Goal: Information Seeking & Learning: Check status

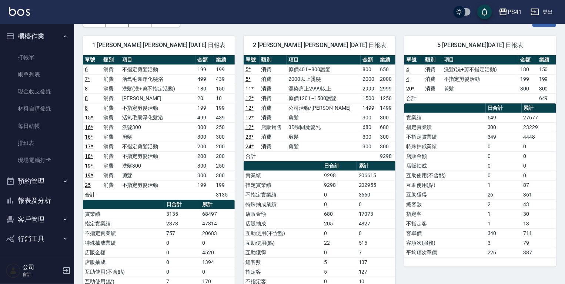
scroll to position [30, 0]
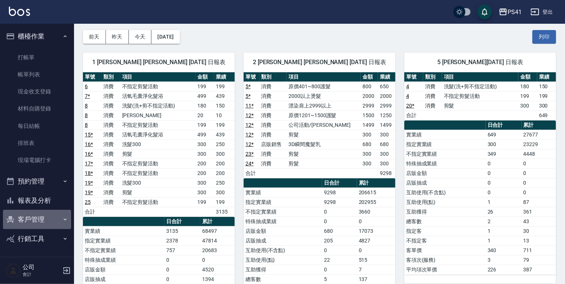
click at [50, 215] on button "客戶管理" at bounding box center [37, 219] width 68 height 19
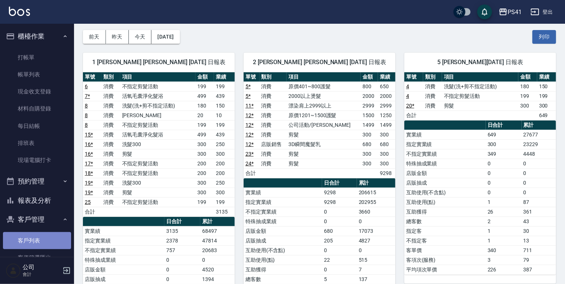
click at [51, 233] on link "客戶列表" at bounding box center [37, 240] width 68 height 17
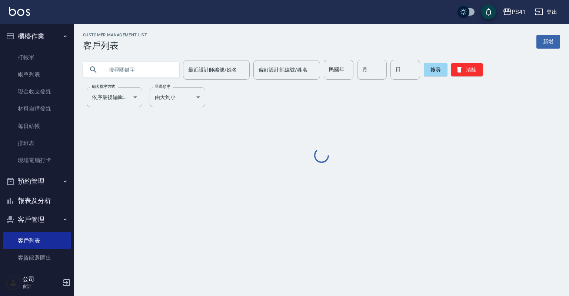
click at [161, 69] on input "text" at bounding box center [139, 70] width 70 height 20
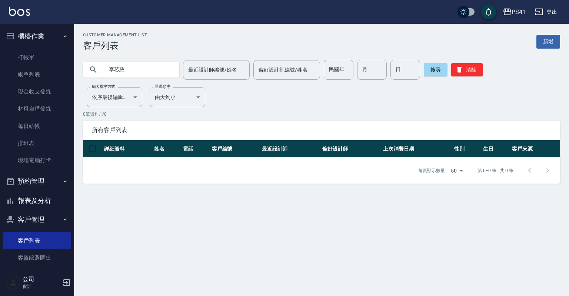
type input "李芯慈"
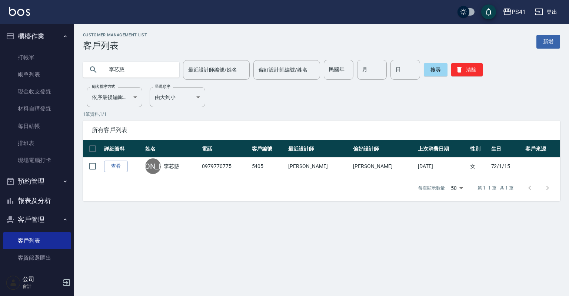
click at [26, 199] on button "報表及分析" at bounding box center [37, 200] width 68 height 19
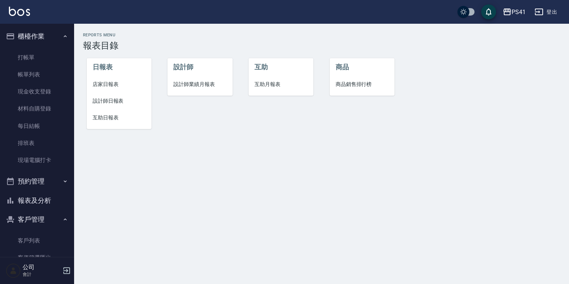
click at [112, 100] on span "設計師日報表" at bounding box center [119, 101] width 53 height 8
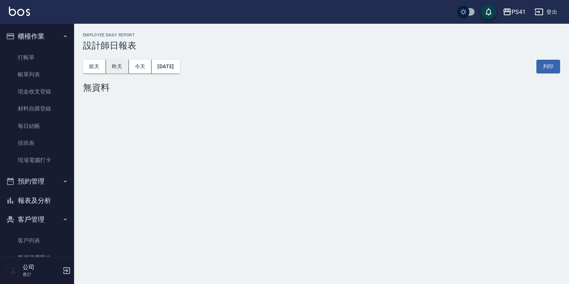
click at [122, 63] on button "昨天" at bounding box center [117, 67] width 23 height 14
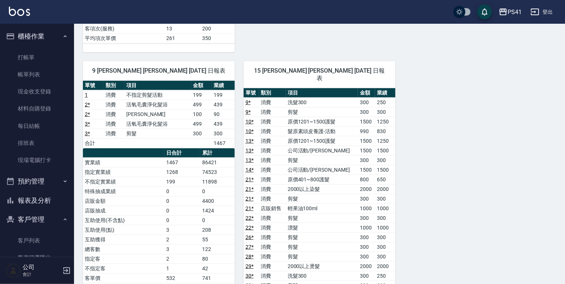
scroll to position [326, 0]
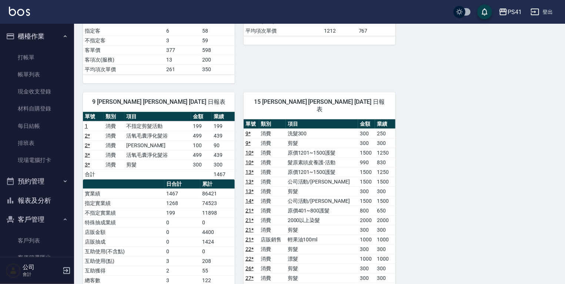
click at [37, 199] on button "報表及分析" at bounding box center [37, 200] width 68 height 19
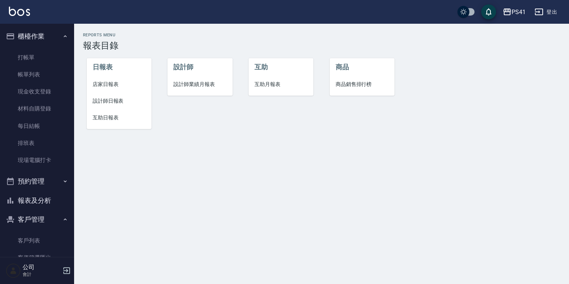
click at [222, 86] on span "設計師業績月報表" at bounding box center [199, 84] width 53 height 8
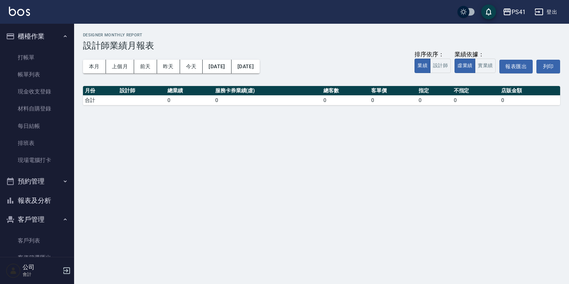
drag, startPoint x: 93, startPoint y: 53, endPoint x: 96, endPoint y: 59, distance: 6.5
click at [96, 57] on div "本月 上個月 [DATE] [DATE] [DATE] [DATE] [DATE] 排序依序： 業績 設計師 業績依據： 虛業績 實業績 報表匯出 列印" at bounding box center [321, 66] width 477 height 31
click at [95, 59] on div "本月 上個月 [DATE] [DATE] [DATE] [DATE] [DATE] 排序依序： 業績 設計師 業績依據： 虛業績 實業績 報表匯出 列印" at bounding box center [321, 66] width 477 height 31
click at [93, 66] on button "本月" at bounding box center [94, 67] width 23 height 14
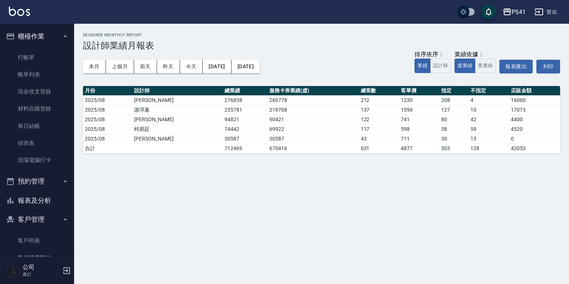
click at [493, 74] on div "排序依序： 業績 設計師 業績依據： 虛業績 實業績 報表匯出 列印" at bounding box center [488, 66] width 146 height 31
click at [493, 71] on button "實業績" at bounding box center [485, 66] width 21 height 14
click at [460, 66] on button "虛業績" at bounding box center [465, 66] width 21 height 14
click at [483, 63] on button "實業績" at bounding box center [485, 66] width 21 height 14
click at [472, 67] on button "虛業績" at bounding box center [465, 66] width 21 height 14
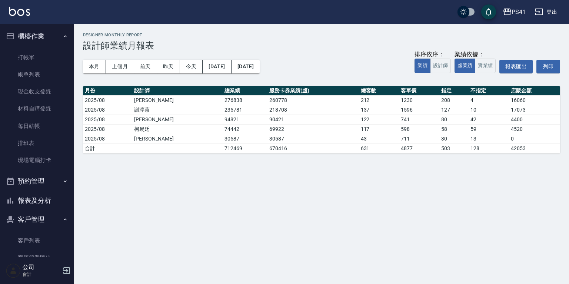
click at [37, 182] on button "預約管理" at bounding box center [37, 181] width 68 height 19
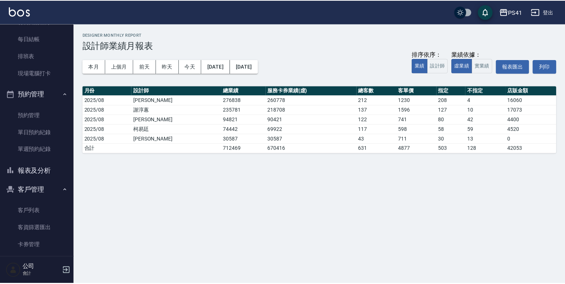
scroll to position [89, 0]
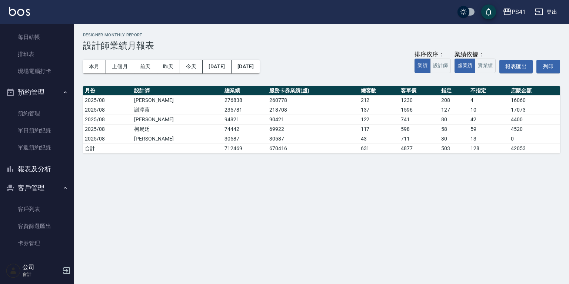
click at [43, 172] on button "報表及分析" at bounding box center [37, 168] width 68 height 19
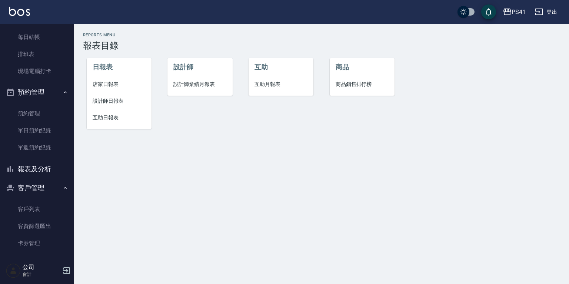
click at [111, 116] on span "互助日報表" at bounding box center [119, 118] width 53 height 8
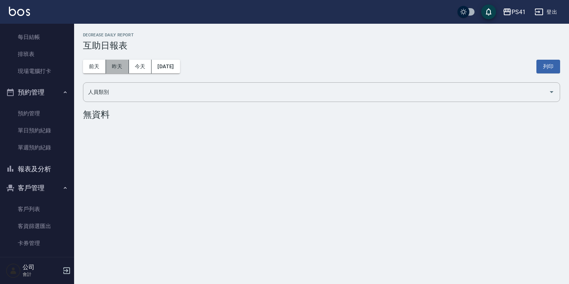
click at [120, 65] on button "昨天" at bounding box center [117, 67] width 23 height 14
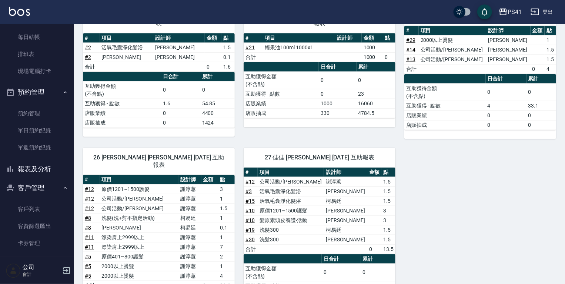
scroll to position [321, 0]
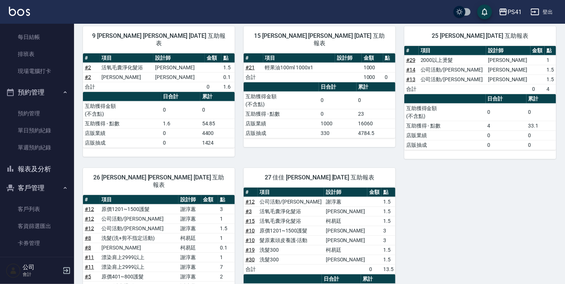
click at [44, 165] on button "報表及分析" at bounding box center [37, 168] width 68 height 19
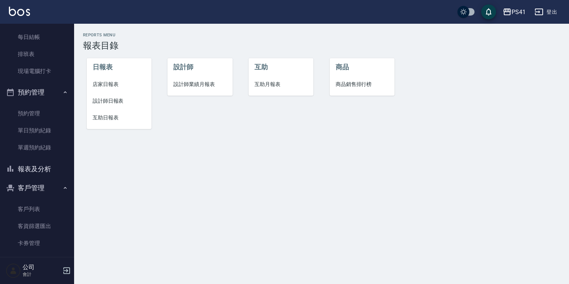
click at [275, 84] on span "互助月報表" at bounding box center [281, 84] width 53 height 8
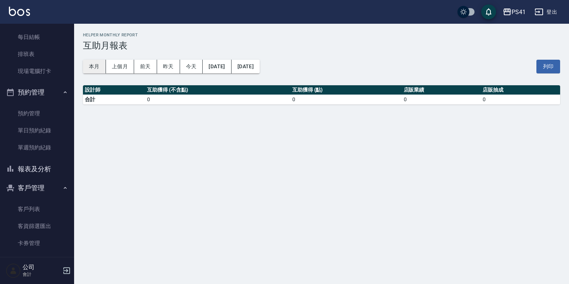
click at [94, 65] on button "本月" at bounding box center [94, 67] width 23 height 14
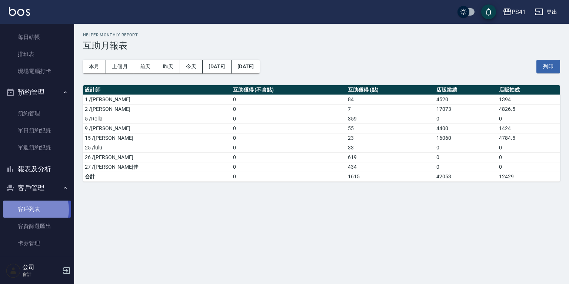
click at [25, 210] on link "客戶列表" at bounding box center [37, 208] width 68 height 17
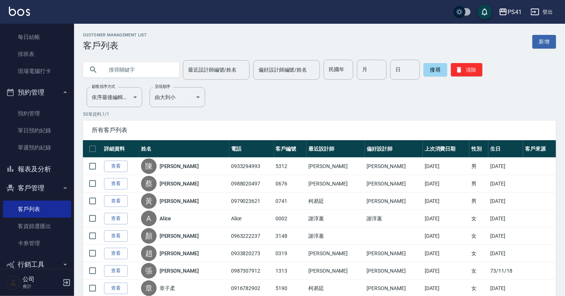
click at [43, 177] on button "報表及分析" at bounding box center [37, 168] width 68 height 19
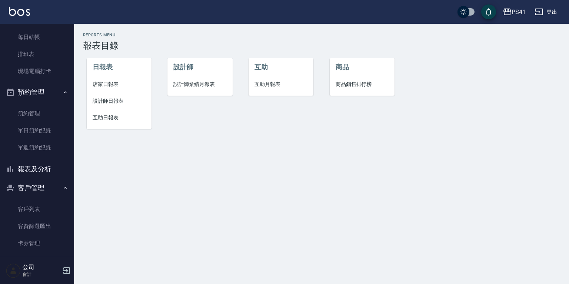
click at [111, 116] on span "互助日報表" at bounding box center [119, 118] width 53 height 8
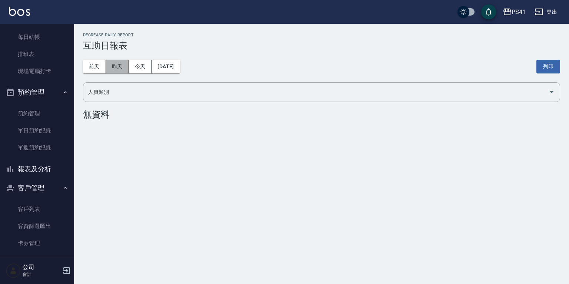
click at [121, 72] on button "昨天" at bounding box center [117, 67] width 23 height 14
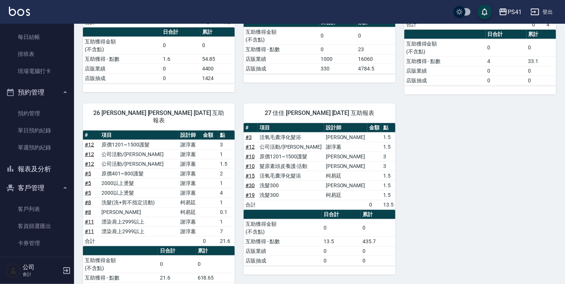
scroll to position [410, 0]
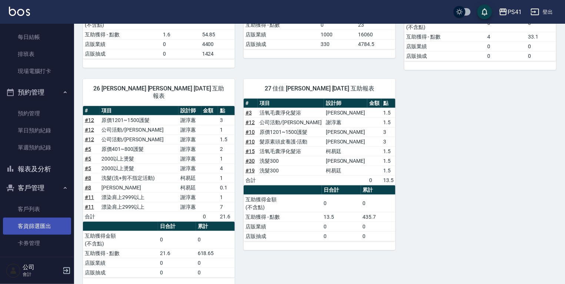
drag, startPoint x: 58, startPoint y: 209, endPoint x: 58, endPoint y: 220, distance: 11.9
click at [58, 209] on link "客戶列表" at bounding box center [37, 208] width 68 height 17
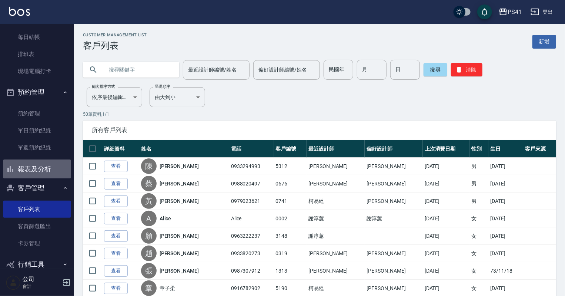
click at [44, 166] on button "報表及分析" at bounding box center [37, 168] width 68 height 19
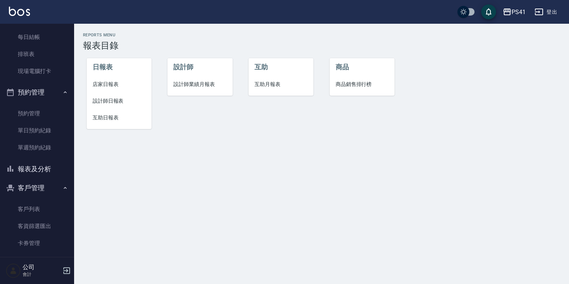
click at [108, 114] on span "互助日報表" at bounding box center [119, 118] width 53 height 8
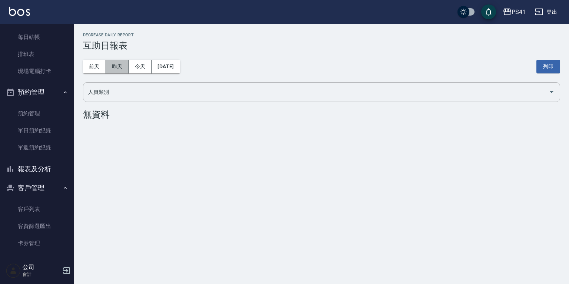
drag, startPoint x: 116, startPoint y: 66, endPoint x: 161, endPoint y: 83, distance: 48.6
click at [118, 67] on button "昨天" at bounding box center [117, 67] width 23 height 14
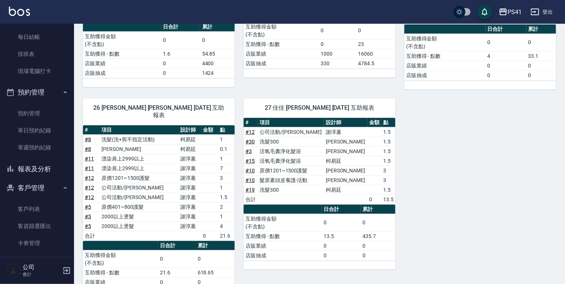
scroll to position [380, 0]
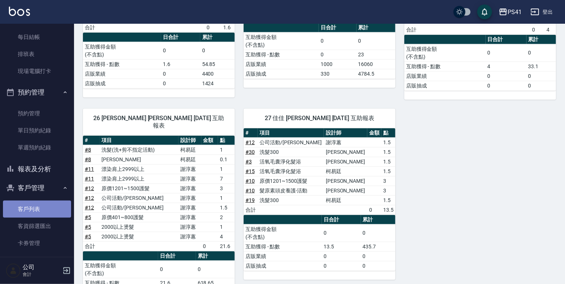
click at [50, 206] on link "客戶列表" at bounding box center [37, 208] width 68 height 17
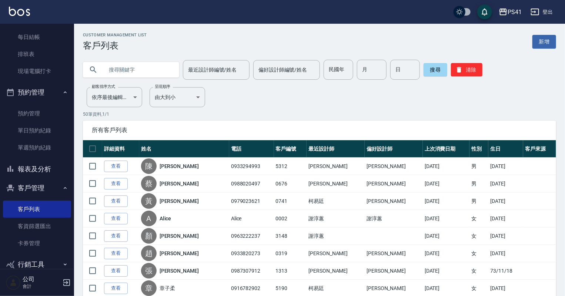
click at [160, 74] on input "text" at bounding box center [139, 70] width 70 height 20
type input "1528"
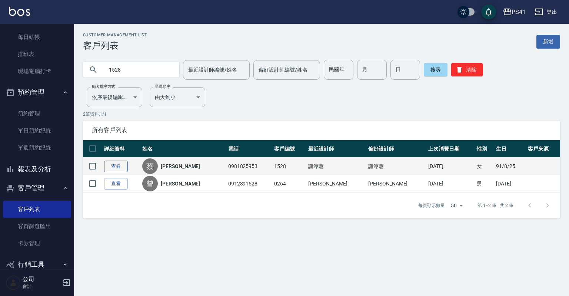
click at [116, 169] on link "查看" at bounding box center [116, 165] width 24 height 11
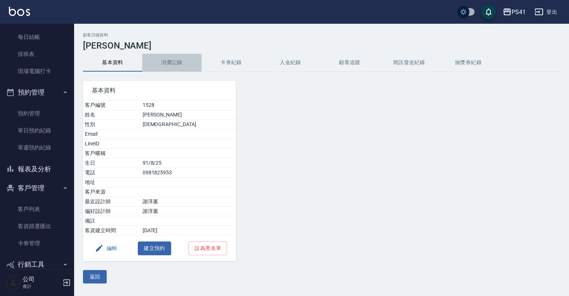
click at [170, 61] on button "消費記錄" at bounding box center [171, 63] width 59 height 18
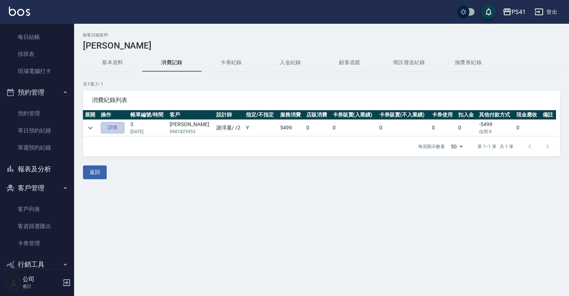
drag, startPoint x: 121, startPoint y: 125, endPoint x: 108, endPoint y: 113, distance: 17.6
click at [121, 125] on link "詳情" at bounding box center [113, 127] width 24 height 11
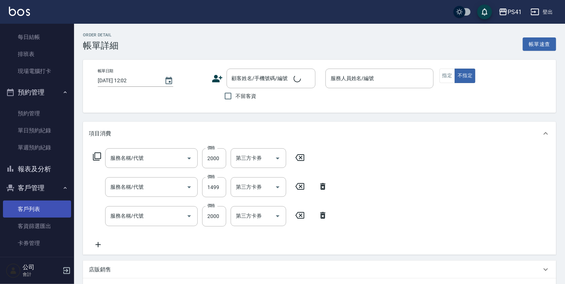
type input "[DATE] 19:56"
type input "[PERSON_NAME]-2"
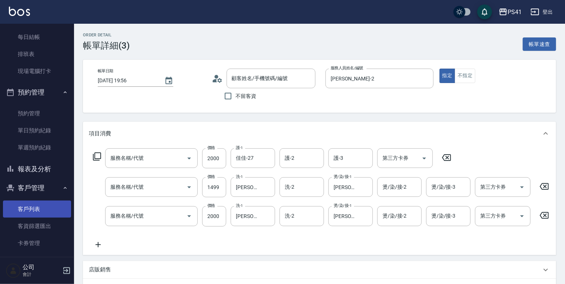
type input "原價1501~2000護髮(52000)"
type input "公司活動/早鳥(41099)"
type input "2000以上燙髮(32000)"
type input "[PERSON_NAME]/0981825953/1528"
type input "信用卡"
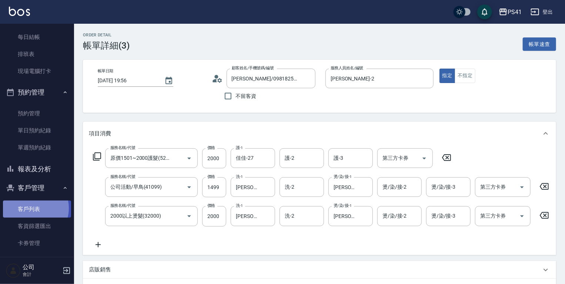
click at [31, 208] on link "客戶列表" at bounding box center [37, 208] width 68 height 17
